Goal: Navigation & Orientation: Find specific page/section

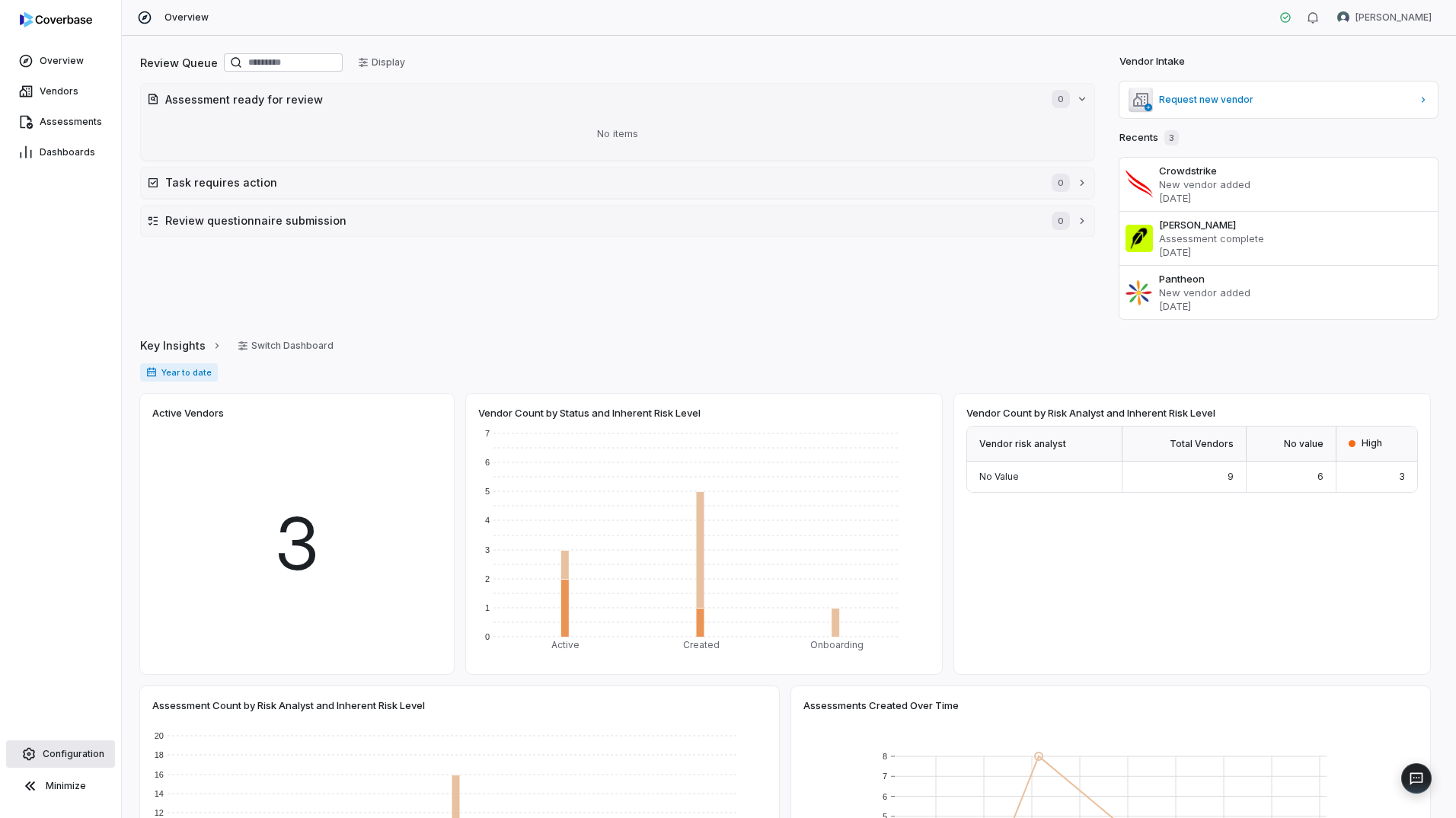
click at [75, 750] on span "Configuration" at bounding box center [73, 753] width 62 height 12
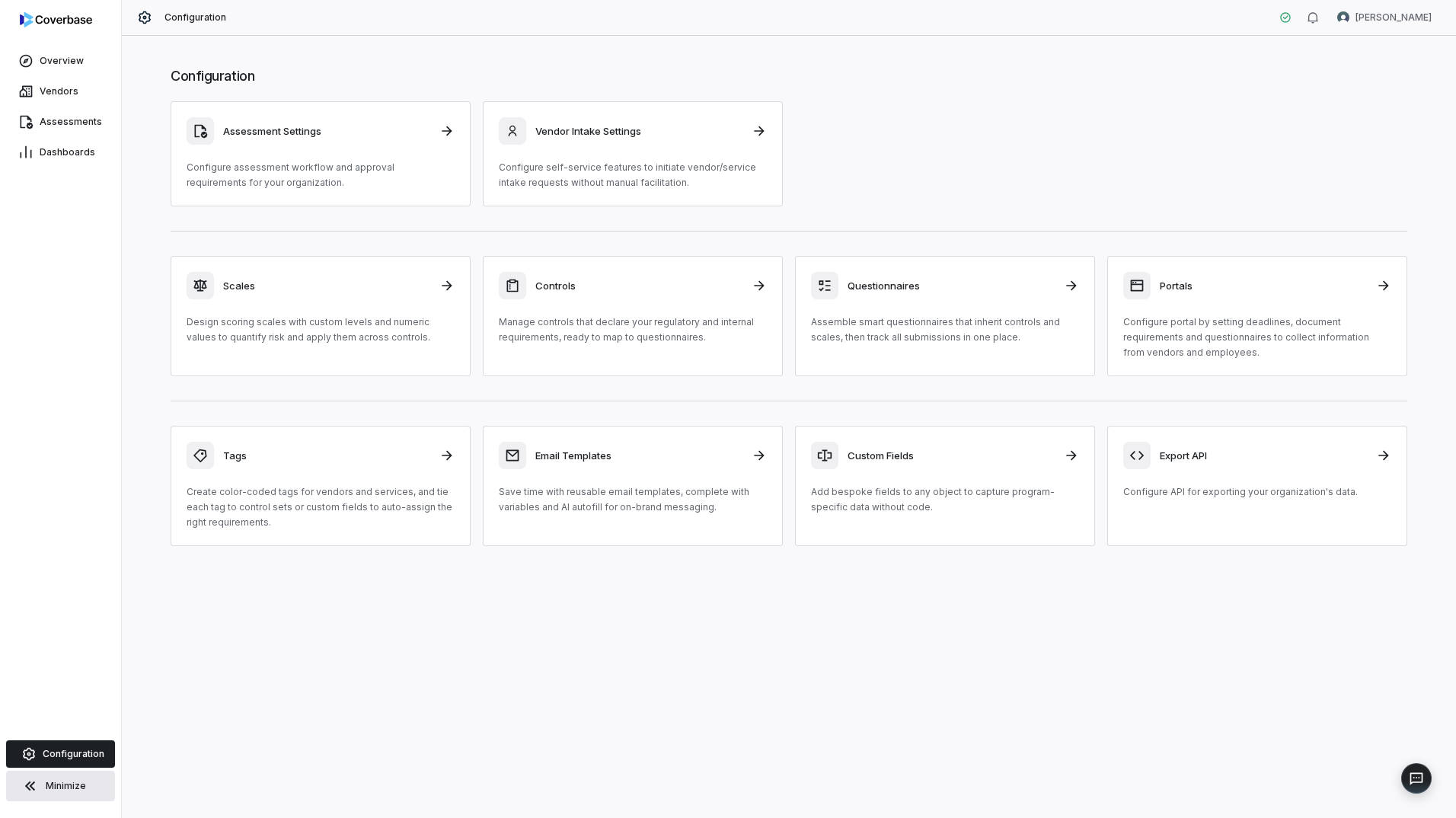
click at [35, 788] on icon at bounding box center [30, 786] width 19 height 19
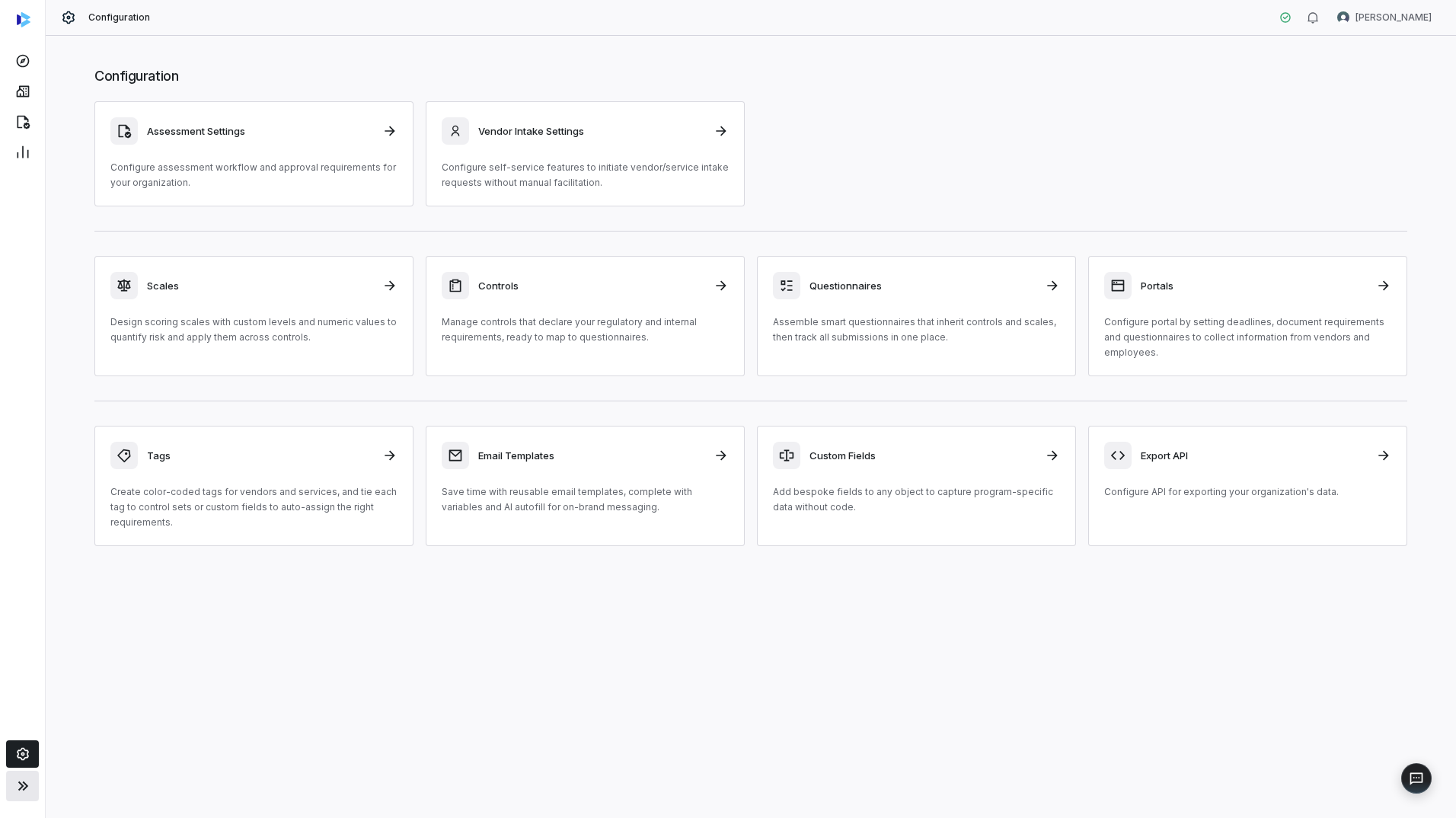
click at [25, 795] on icon at bounding box center [23, 786] width 19 height 19
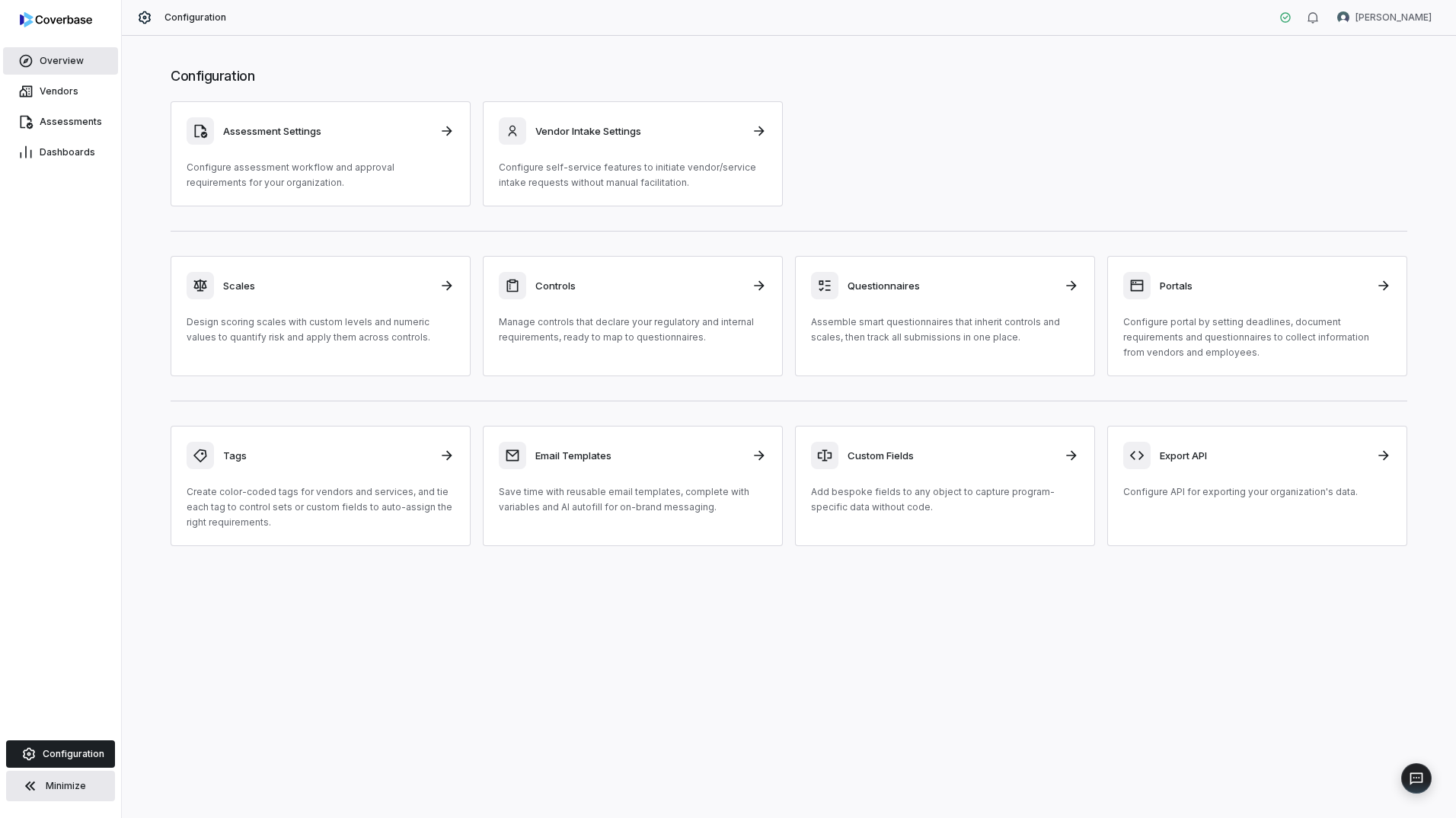
click at [62, 60] on span "Overview" at bounding box center [61, 61] width 44 height 12
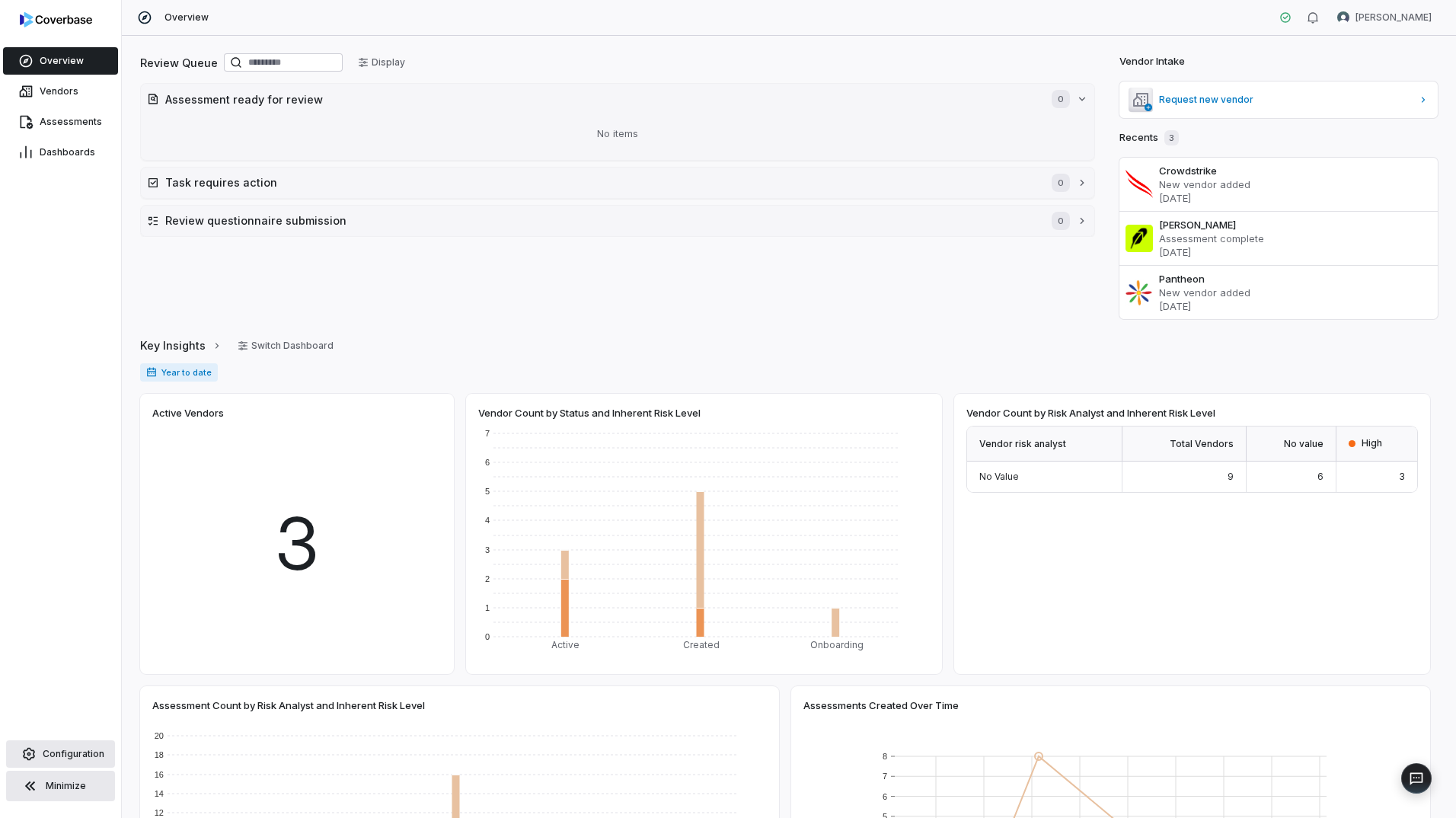
click at [53, 747] on link "Configuration" at bounding box center [60, 753] width 109 height 27
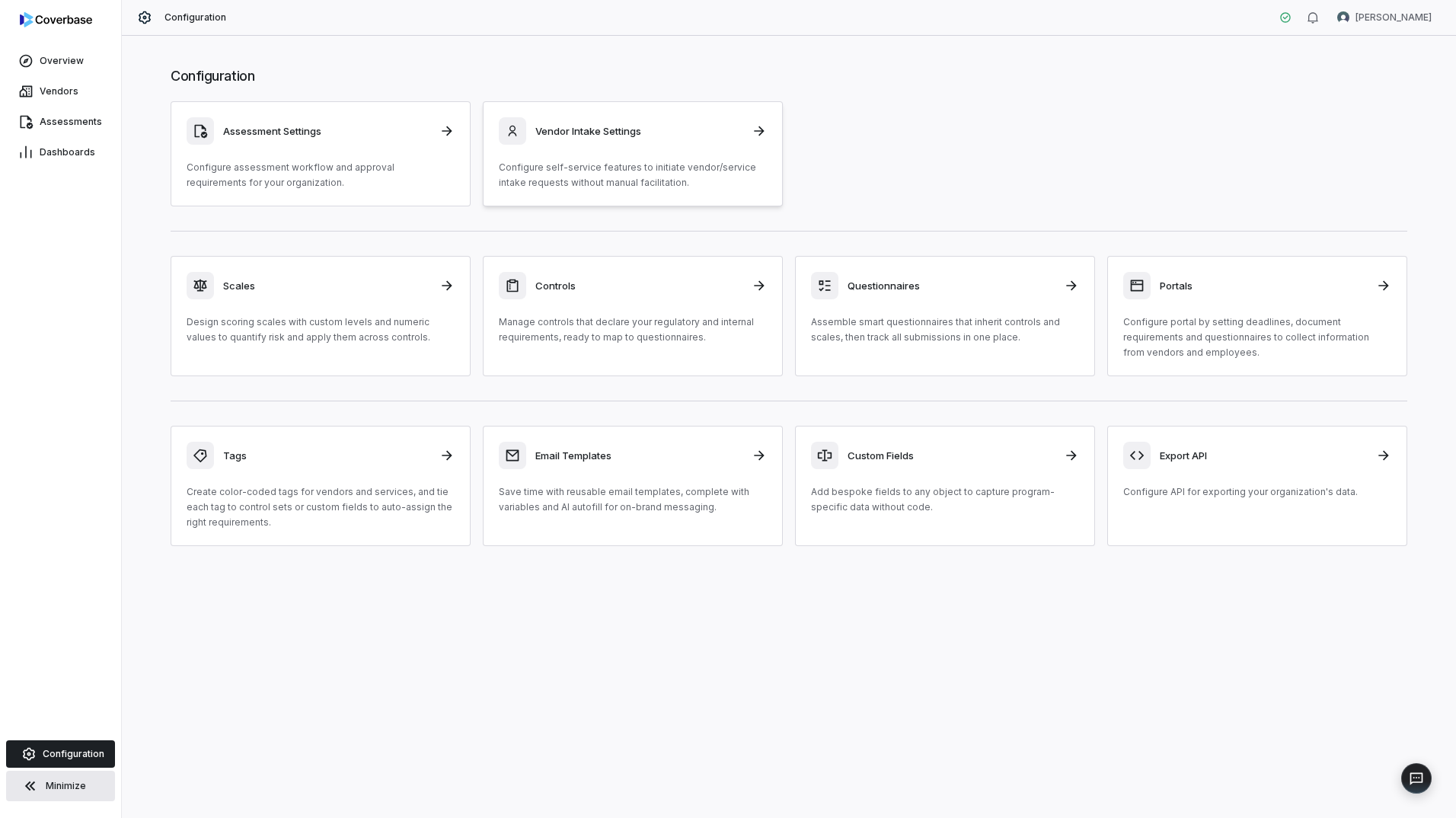
click at [763, 135] on icon at bounding box center [759, 131] width 16 height 16
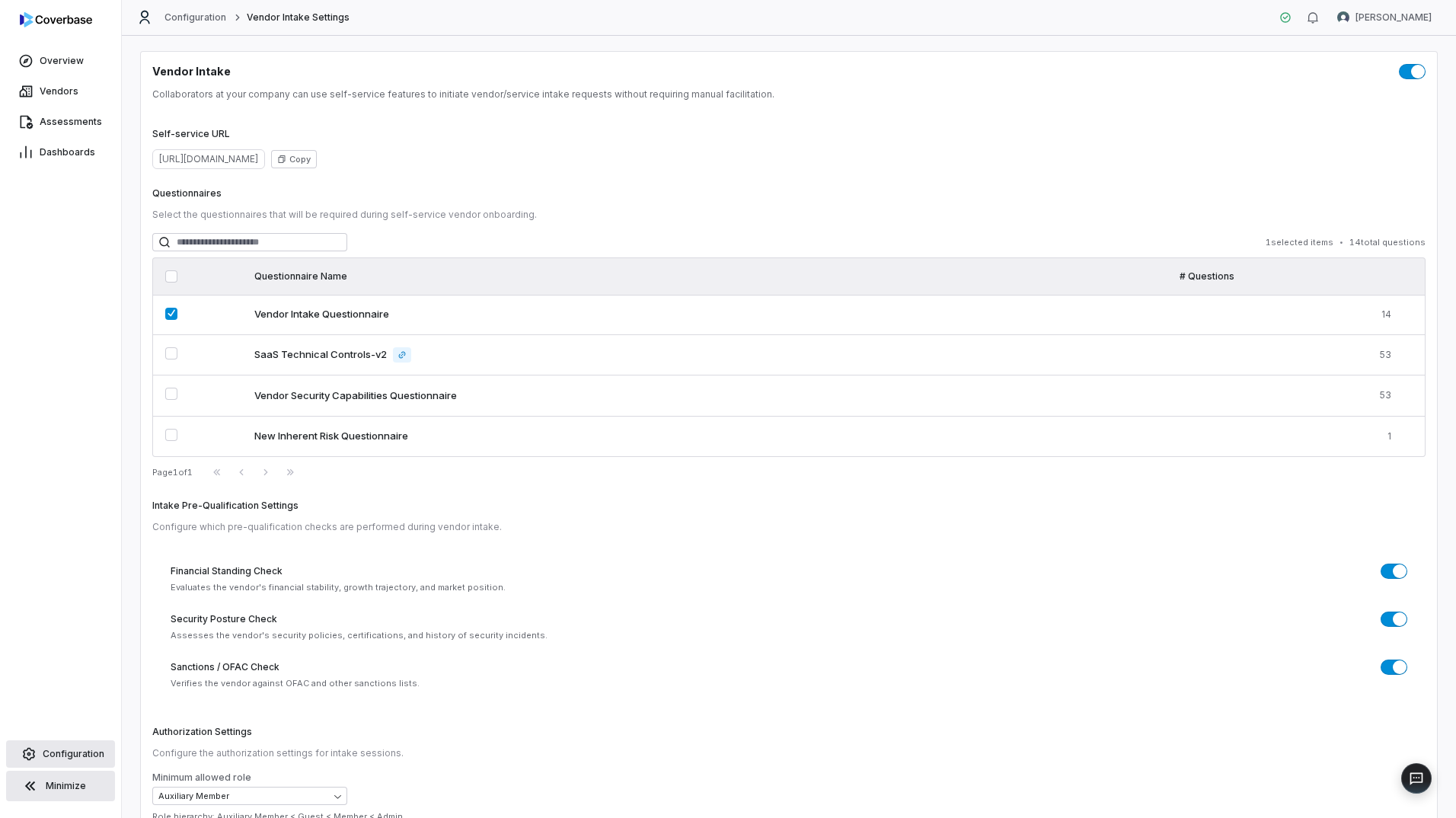
click at [74, 751] on span "Configuration" at bounding box center [73, 753] width 62 height 12
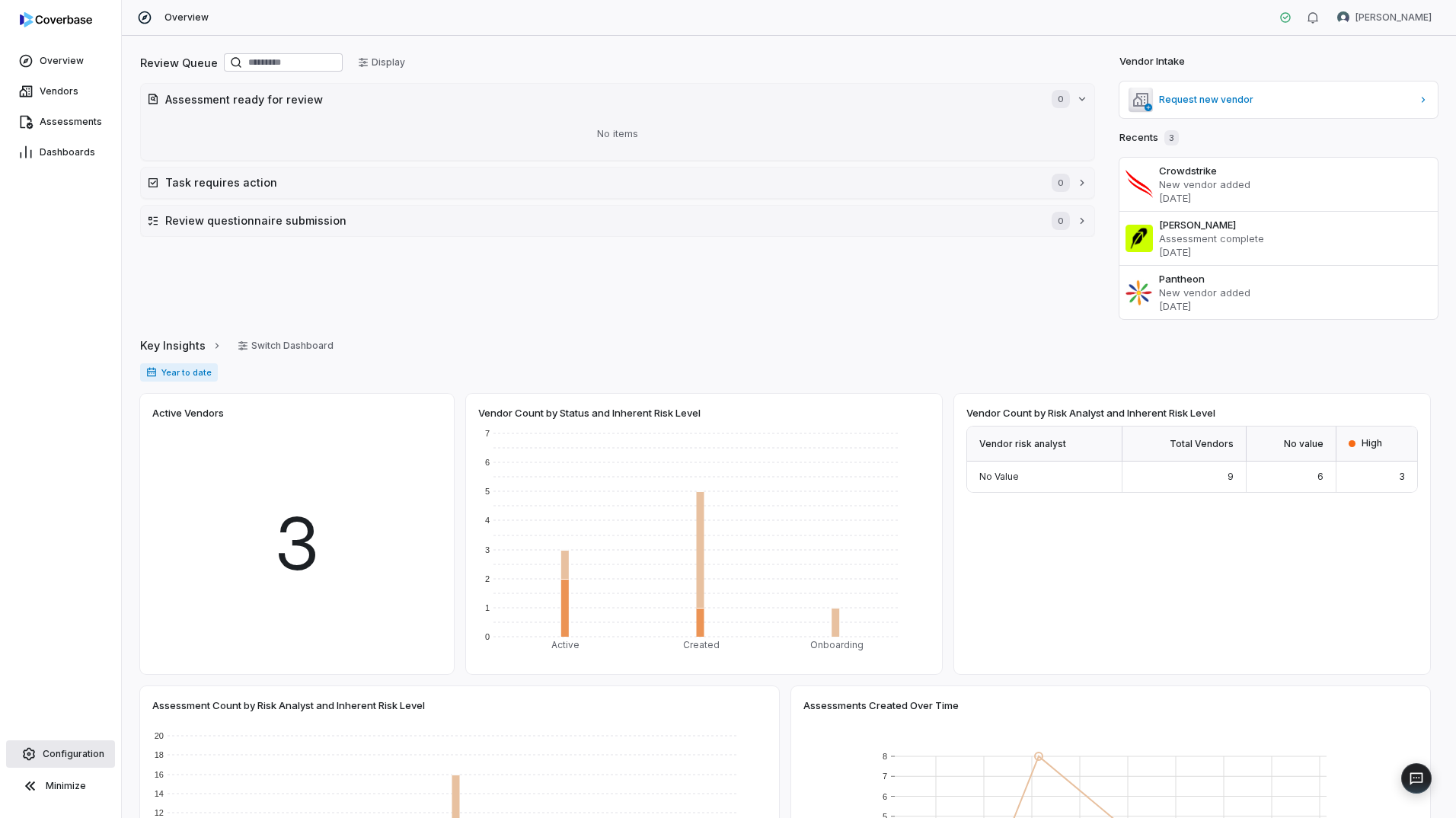
click at [77, 749] on span "Configuration" at bounding box center [73, 753] width 62 height 12
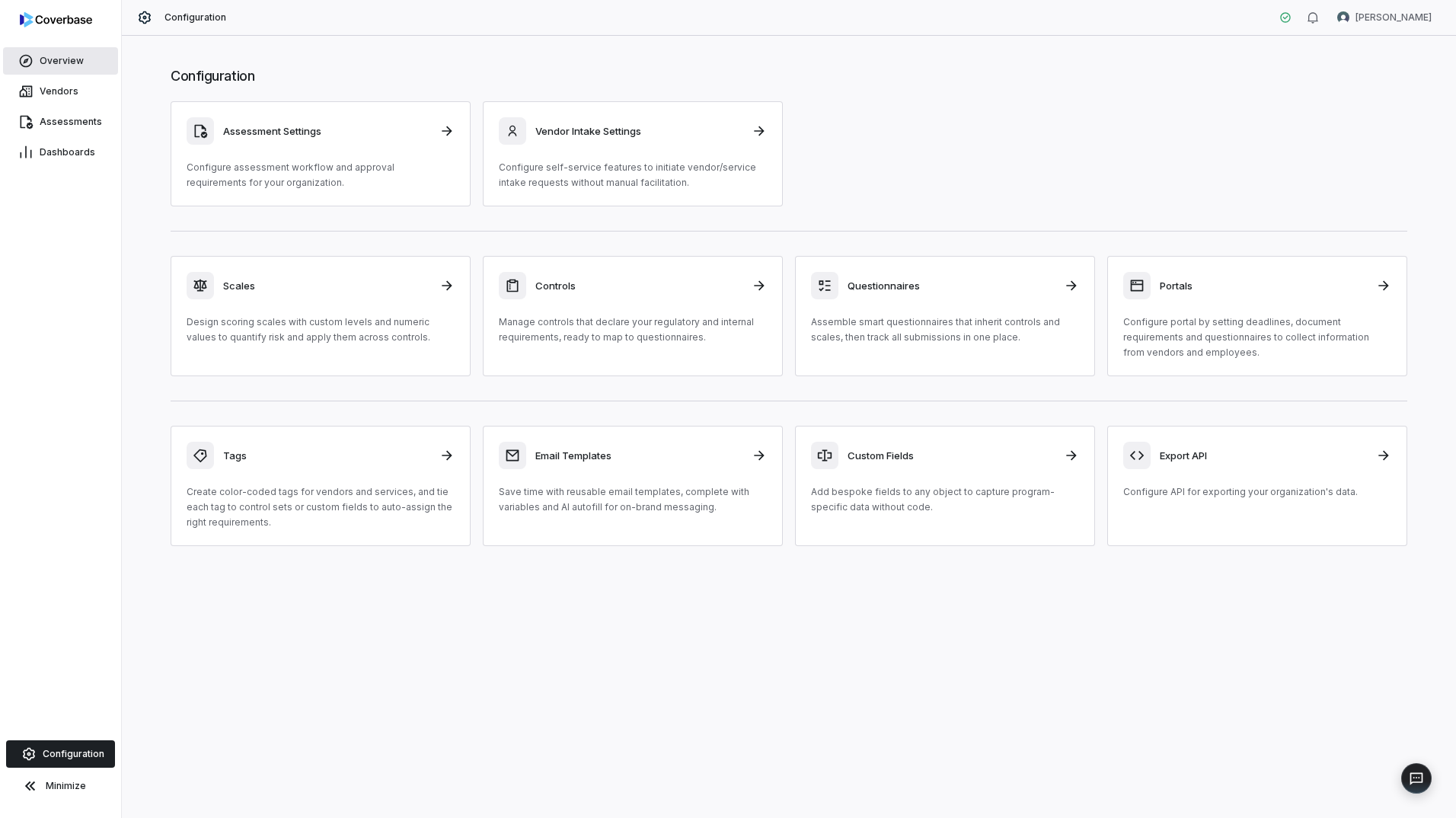
click at [57, 68] on link "Overview" at bounding box center [61, 61] width 115 height 27
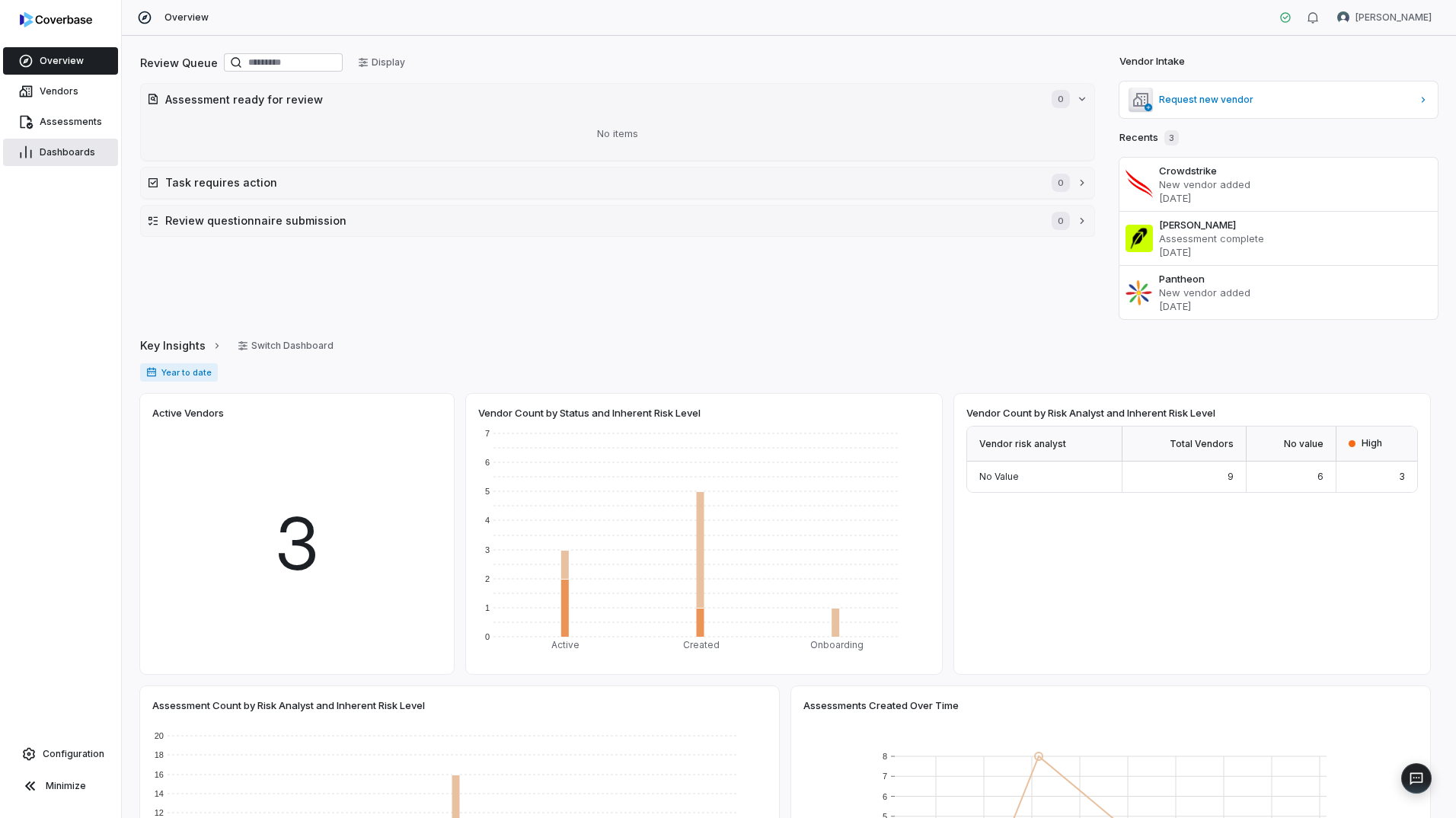
click at [60, 155] on span "Dashboards" at bounding box center [67, 152] width 56 height 12
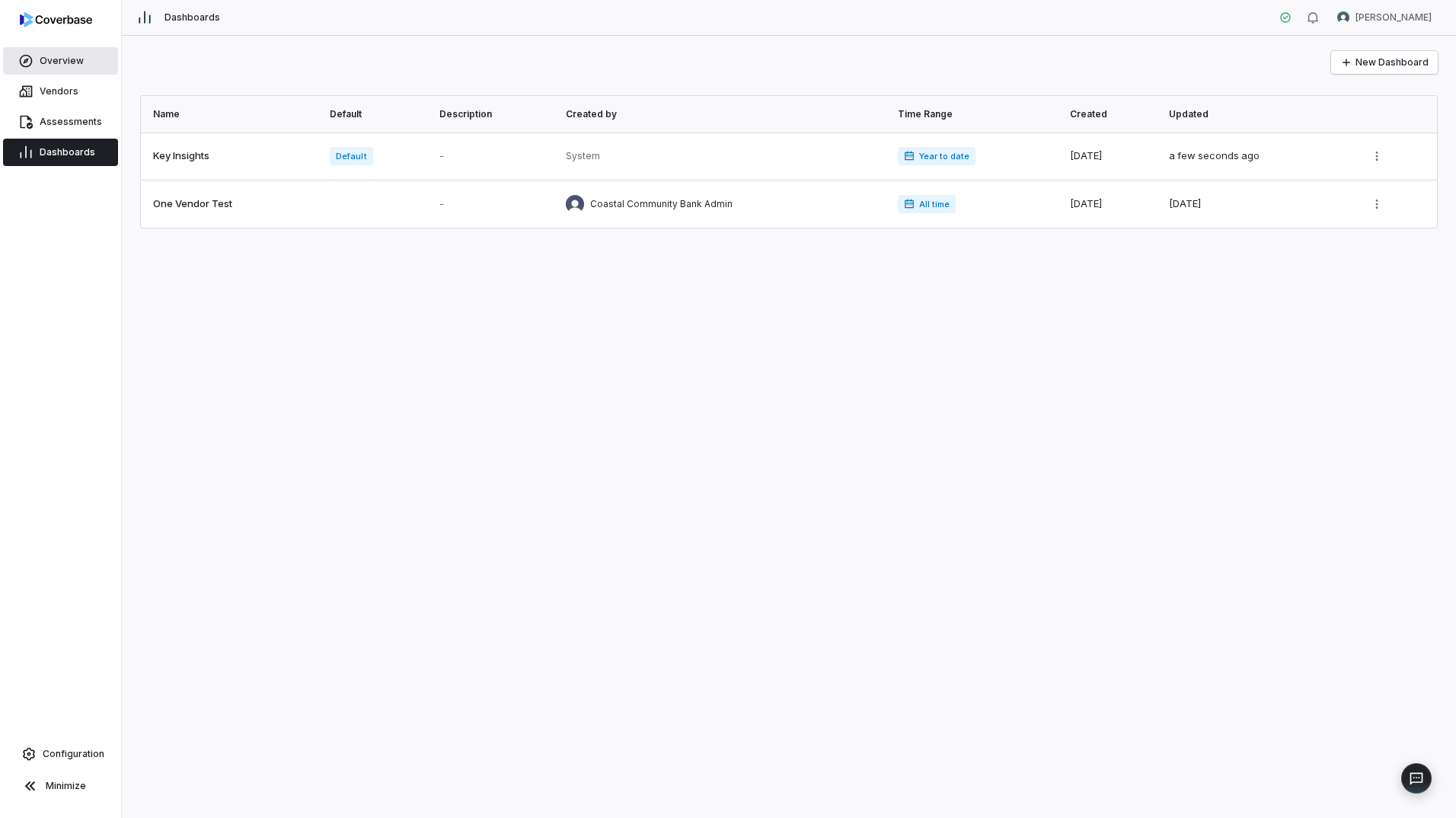
click at [66, 50] on link "Overview" at bounding box center [61, 61] width 115 height 27
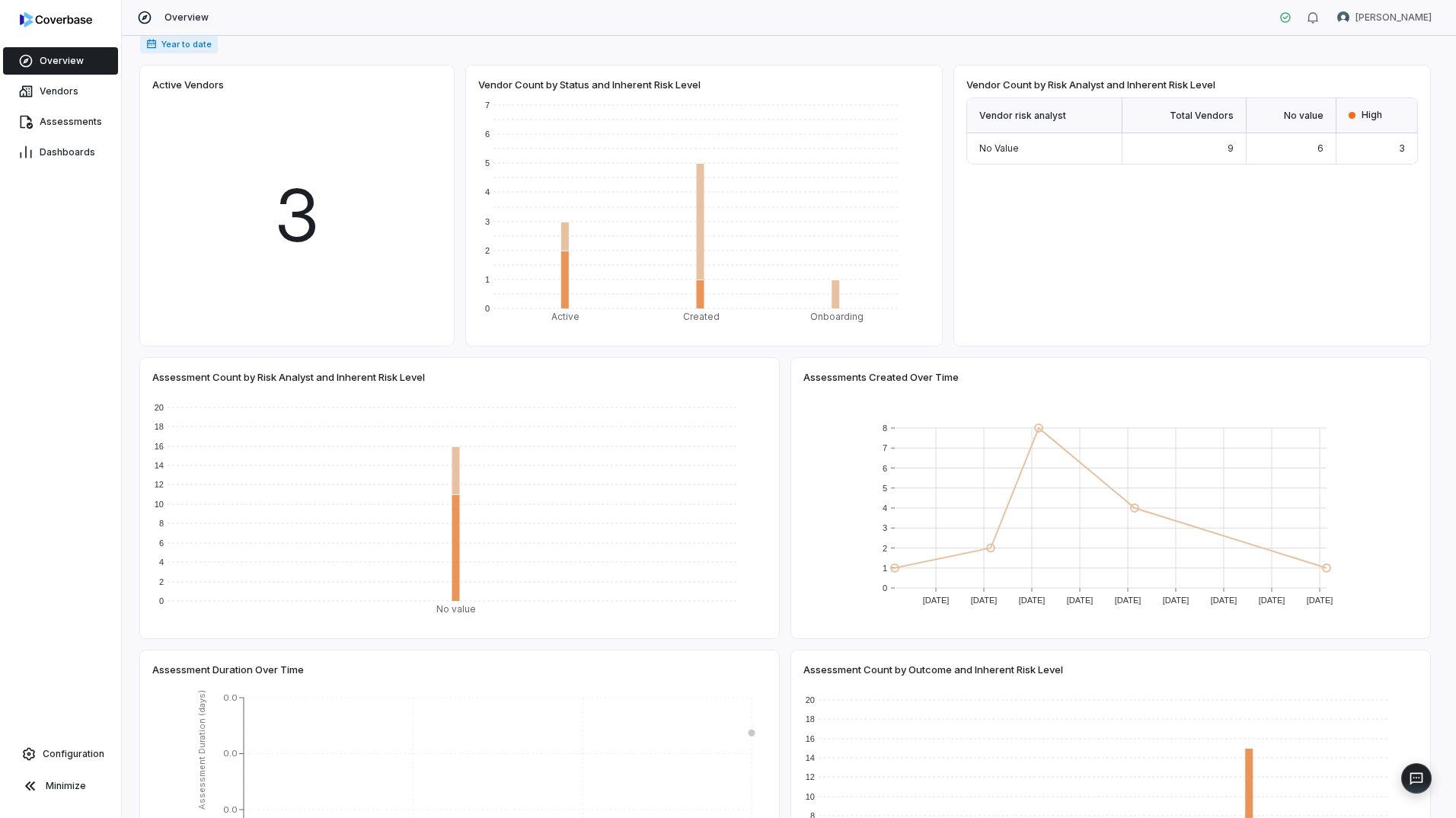
scroll to position [502, 0]
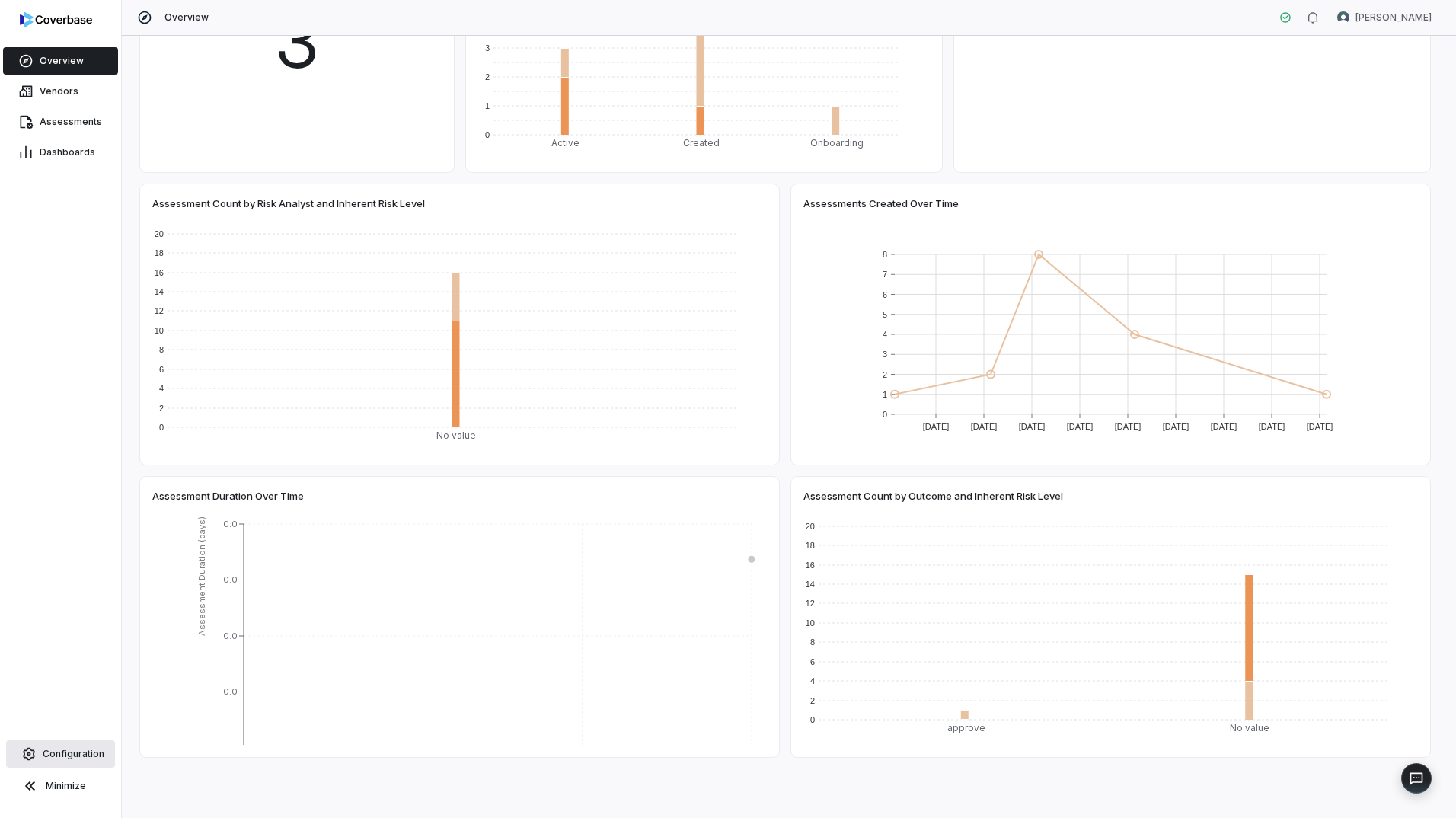
click at [82, 758] on span "Configuration" at bounding box center [73, 753] width 62 height 12
